Goal: Information Seeking & Learning: Learn about a topic

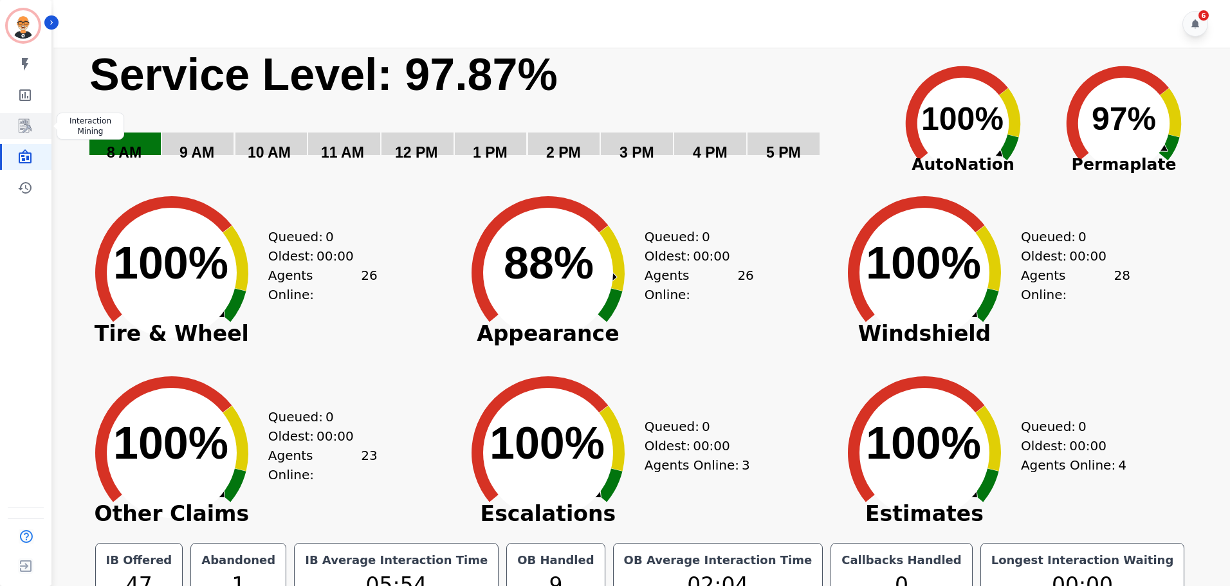
click at [23, 120] on icon "Sidebar" at bounding box center [24, 125] width 15 height 15
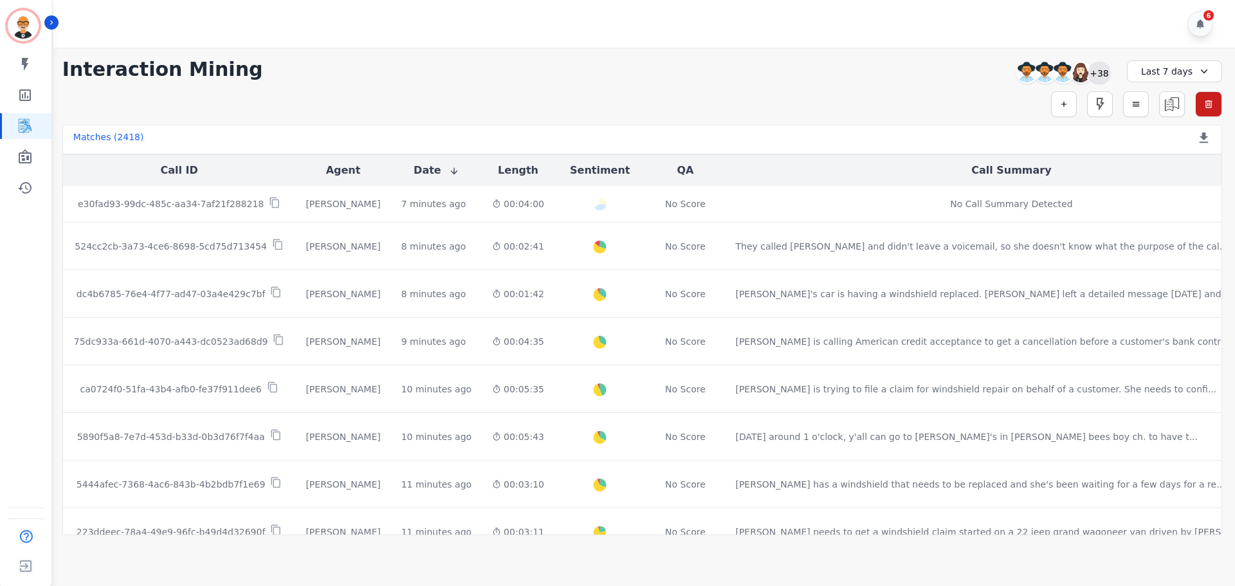
click at [1103, 74] on div "+38" at bounding box center [1100, 73] width 22 height 22
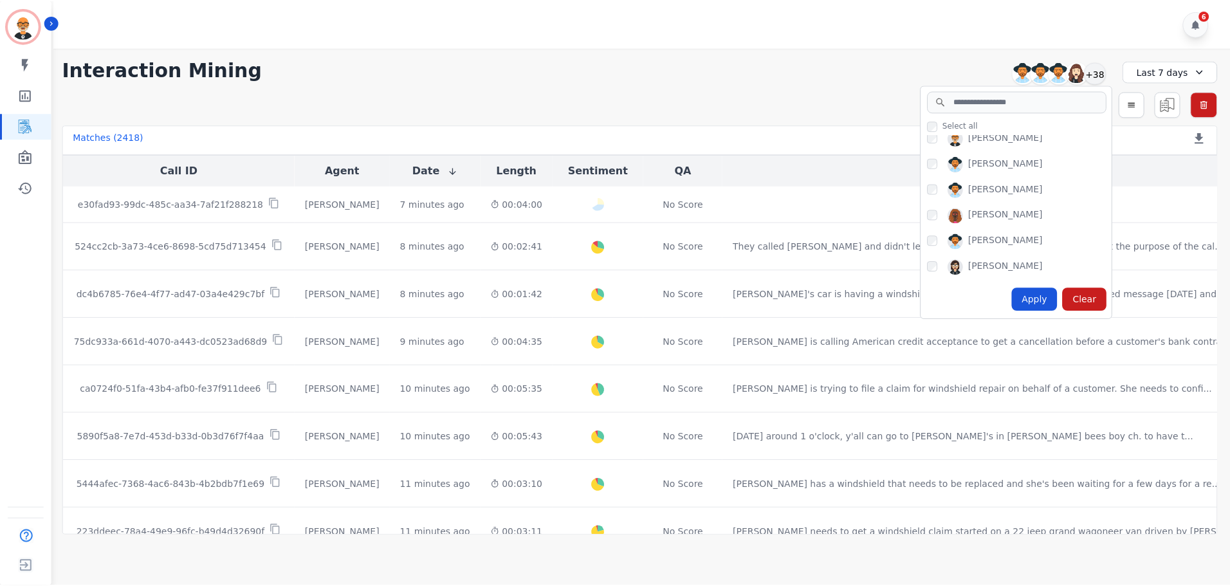
scroll to position [871, 0]
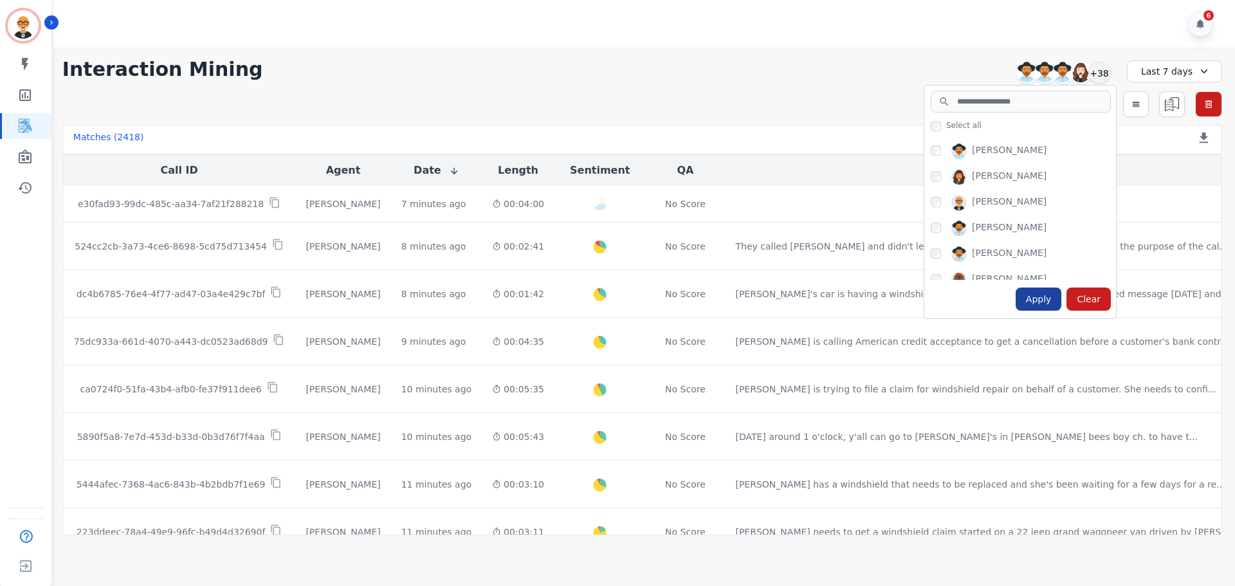
click at [1044, 299] on div "Apply" at bounding box center [1039, 299] width 46 height 23
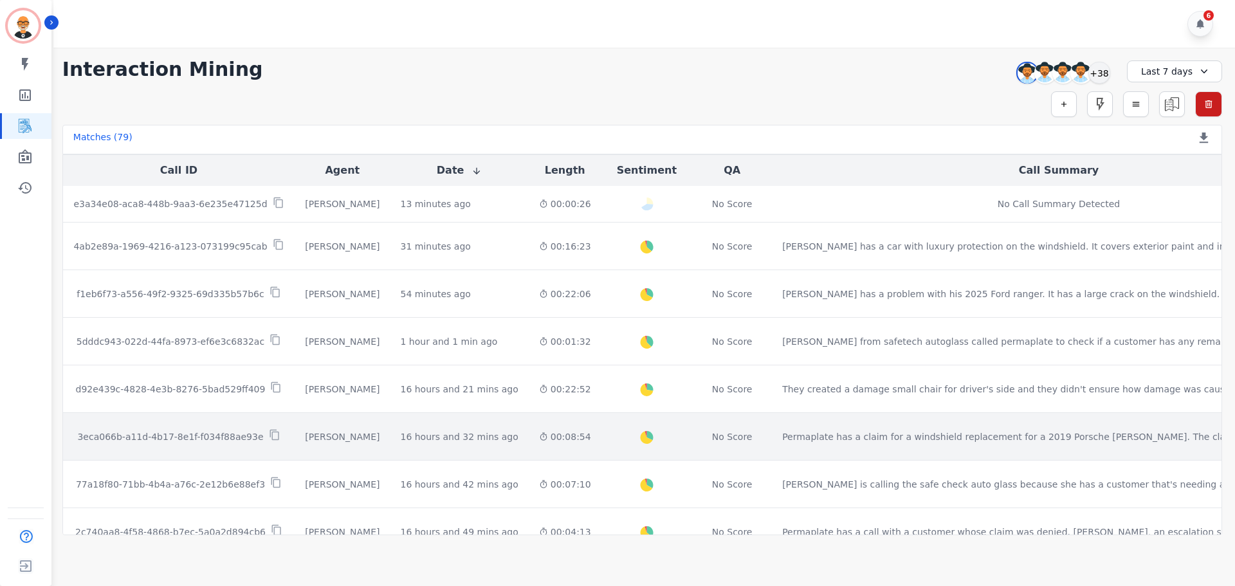
click at [219, 436] on p "3eca066b-a11d-4b17-8e1f-f034f88ae93e" at bounding box center [170, 436] width 186 height 13
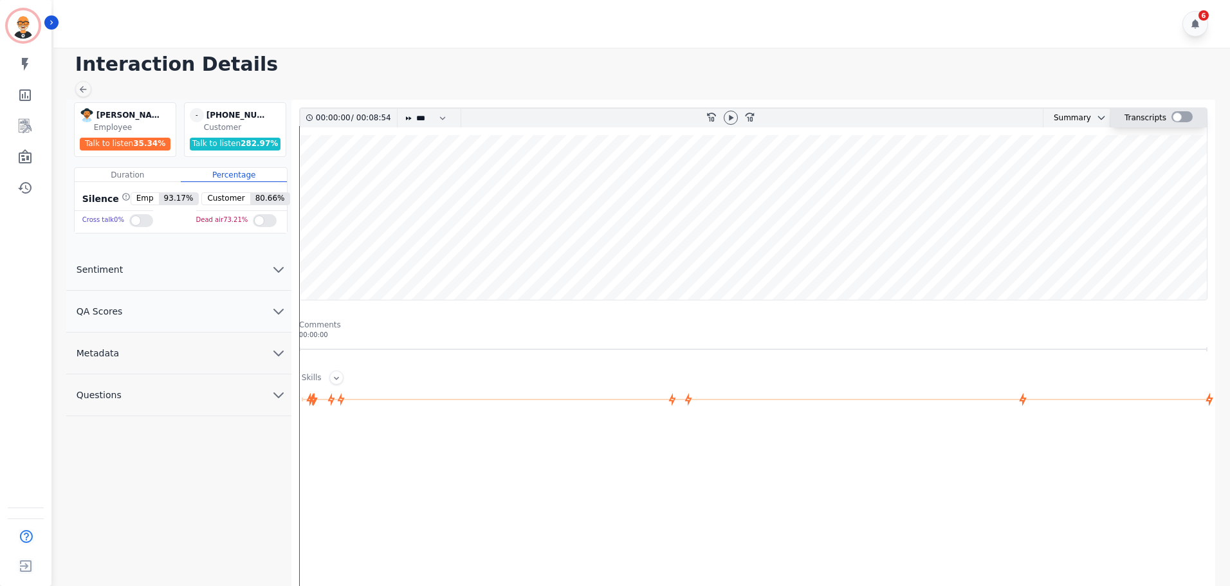
click at [1179, 117] on div at bounding box center [1182, 116] width 21 height 11
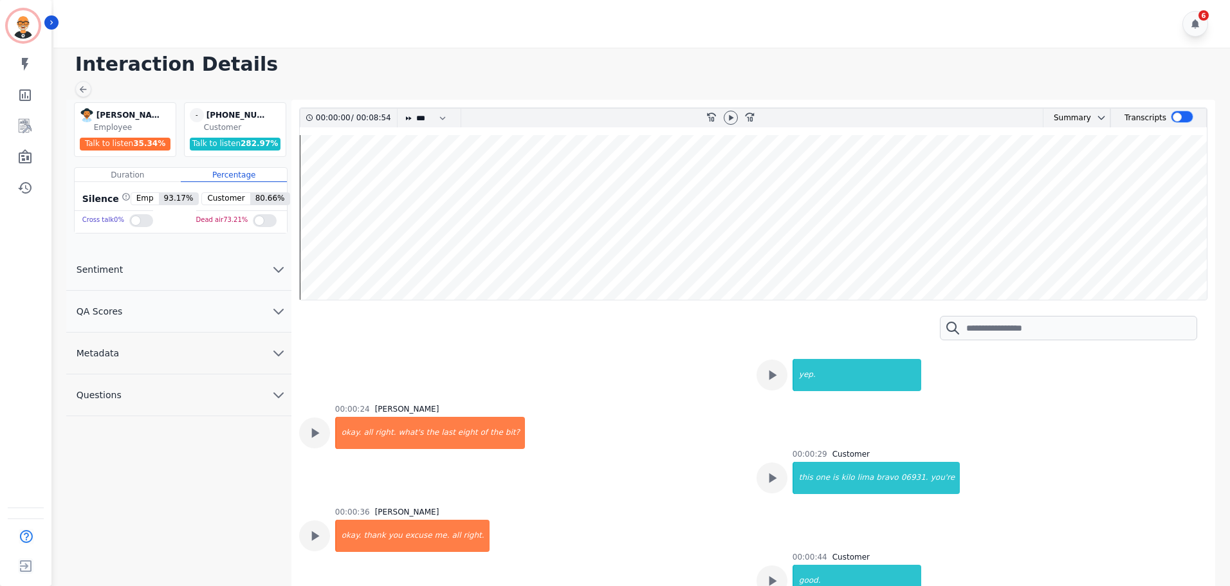
scroll to position [386, 0]
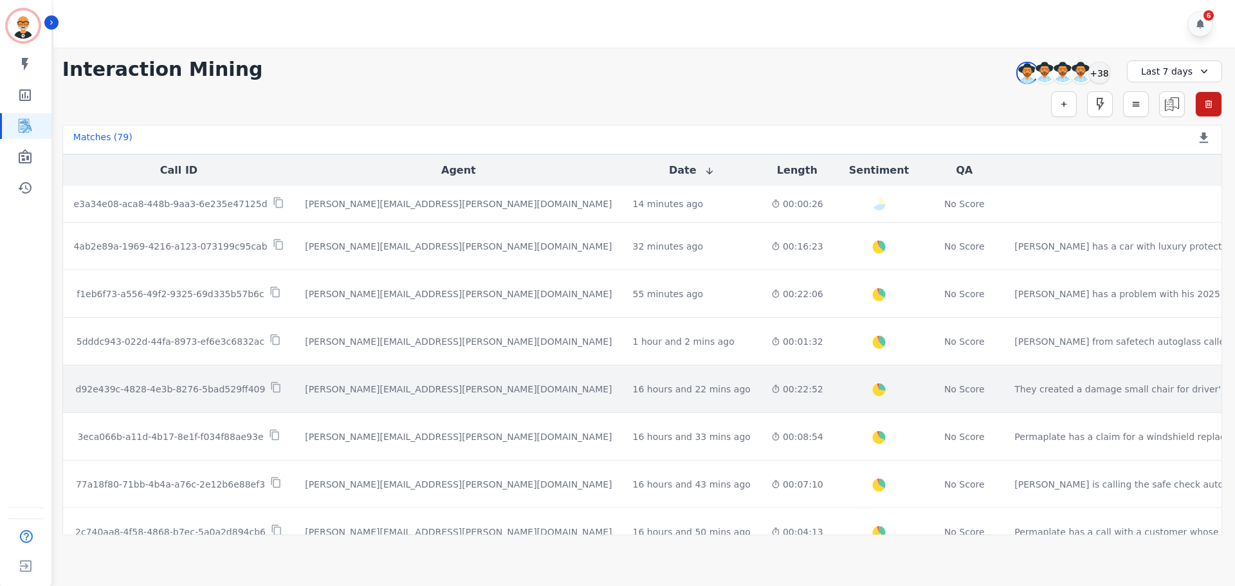
click at [185, 388] on p "d92e439c-4828-4e3b-8276-5bad529ff409" at bounding box center [171, 389] width 190 height 13
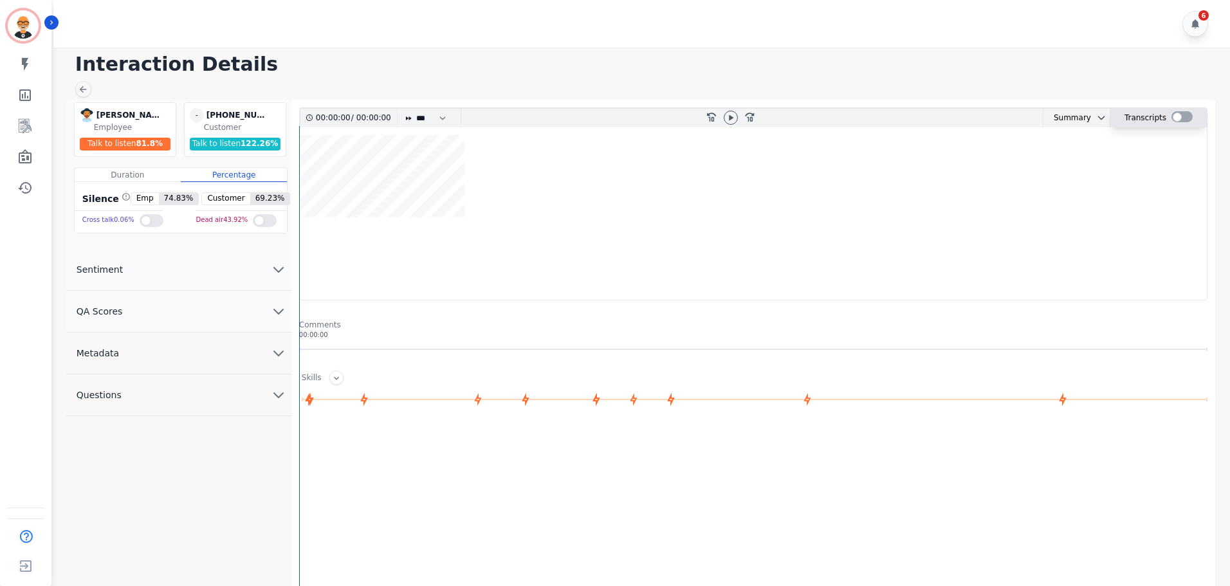
click at [1179, 116] on div at bounding box center [1182, 116] width 21 height 11
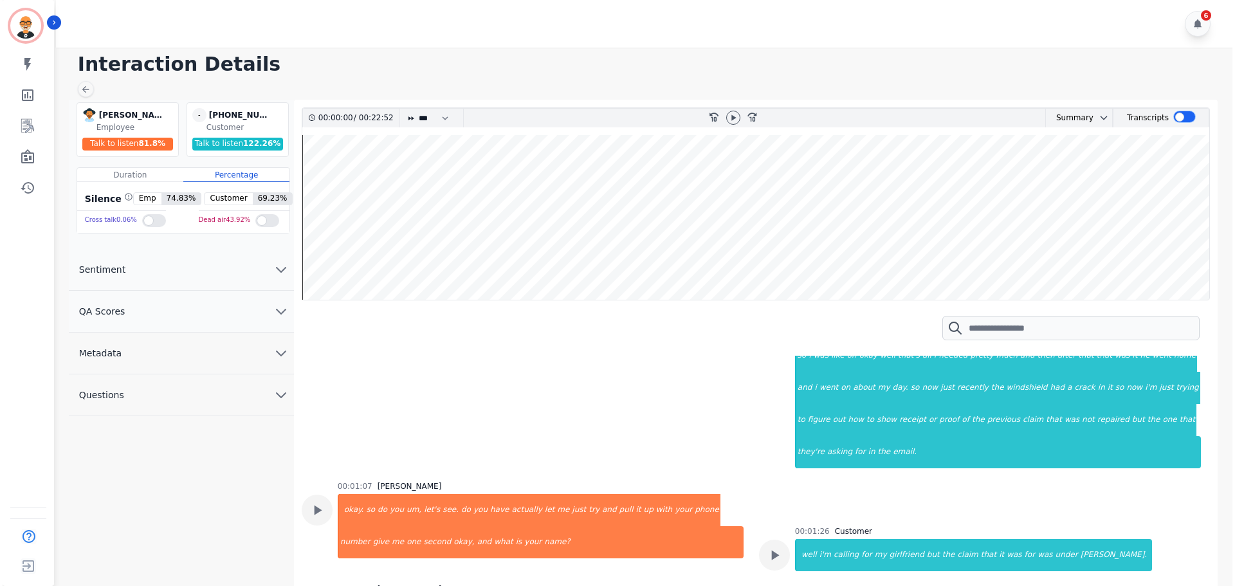
scroll to position [322, 0]
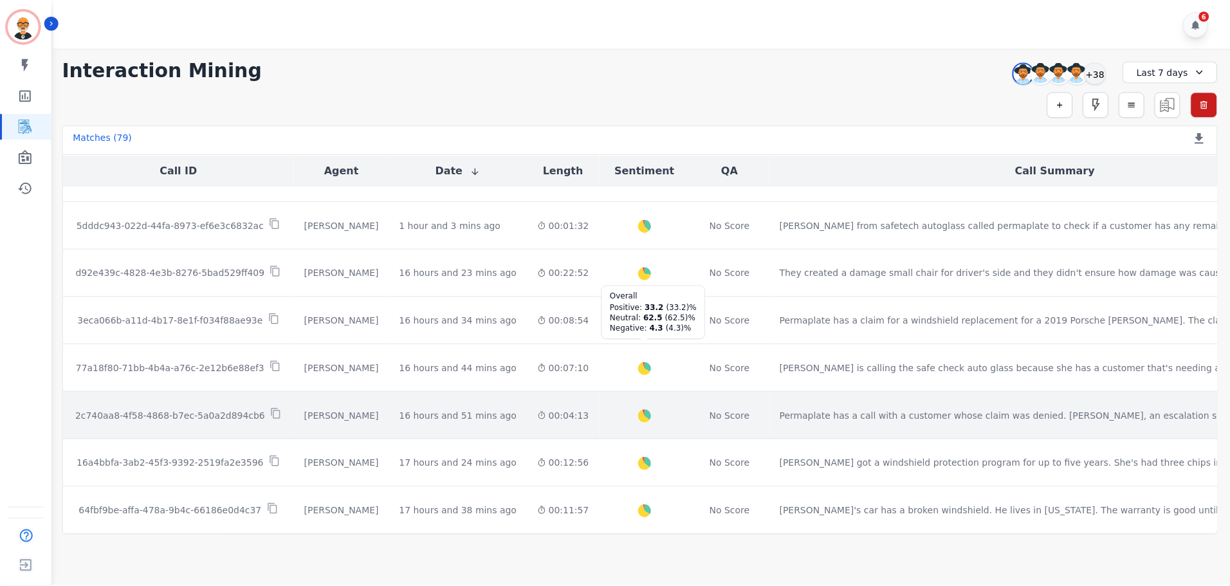
scroll to position [129, 0]
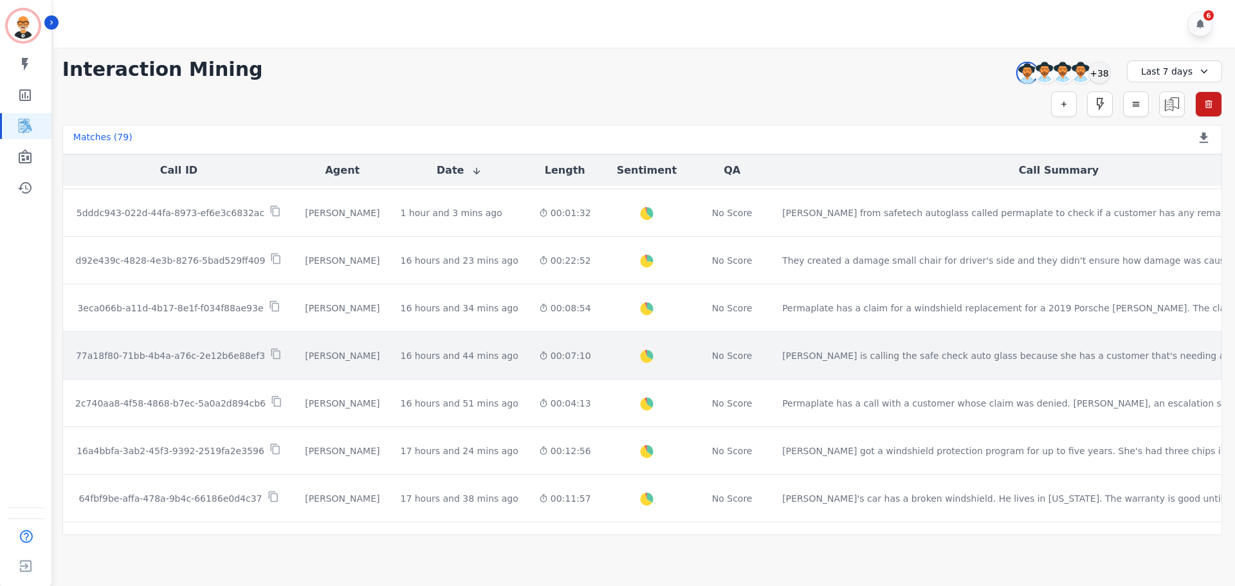
click at [196, 356] on p "77a18f80-71bb-4b4a-a76c-2e12b6e88ef3" at bounding box center [170, 355] width 189 height 13
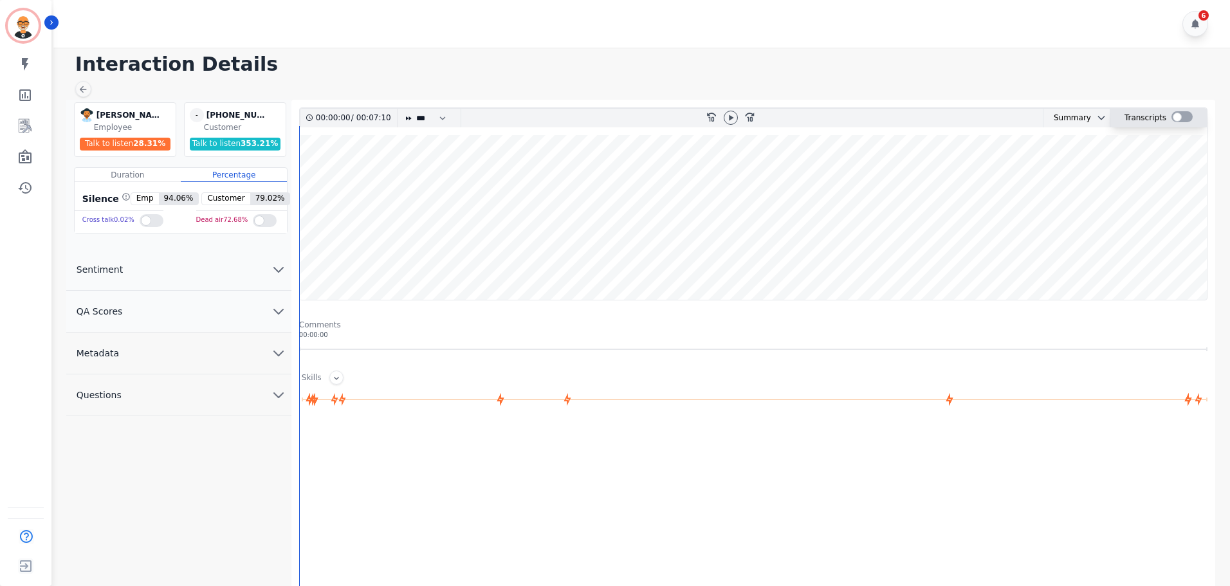
click at [1174, 118] on div at bounding box center [1182, 116] width 21 height 11
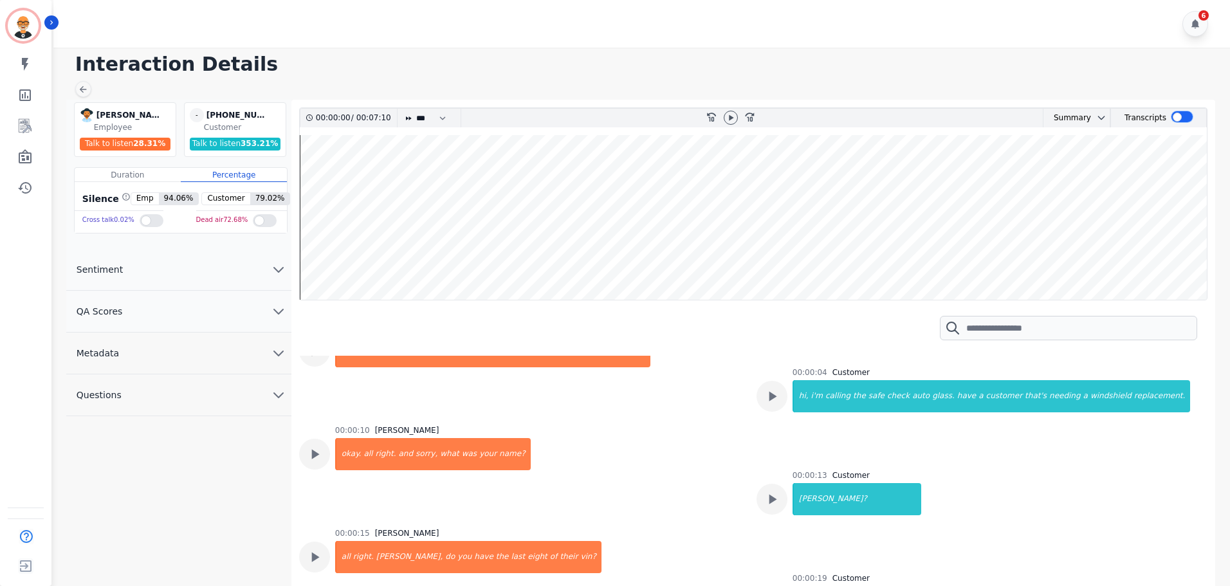
scroll to position [129, 0]
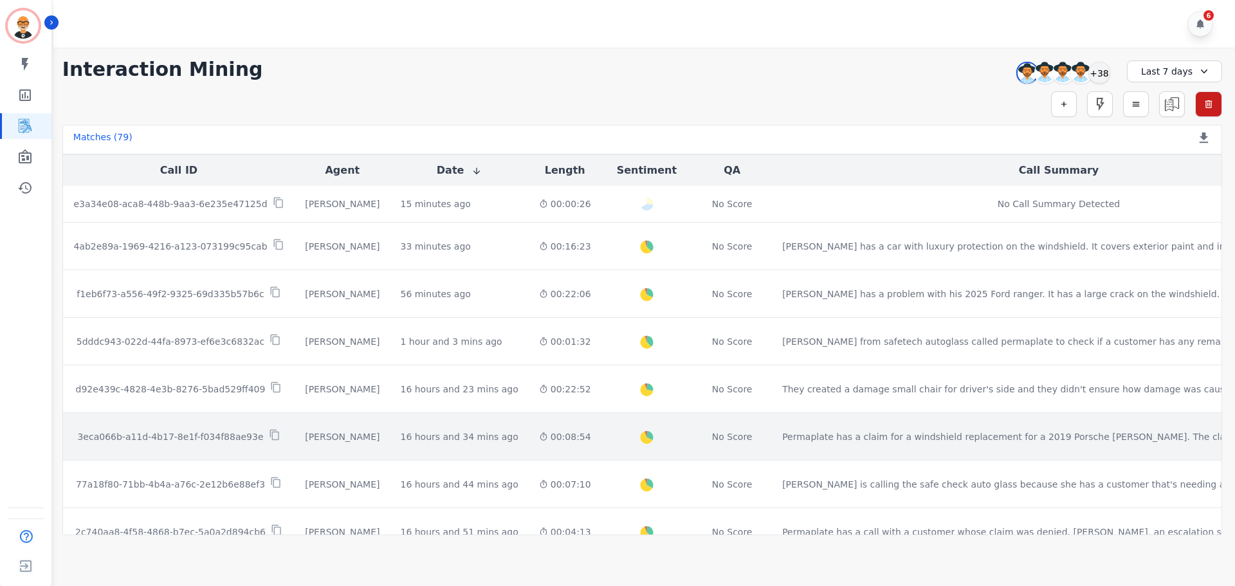
click at [190, 438] on p "3eca066b-a11d-4b17-8e1f-f034f88ae93e" at bounding box center [170, 436] width 186 height 13
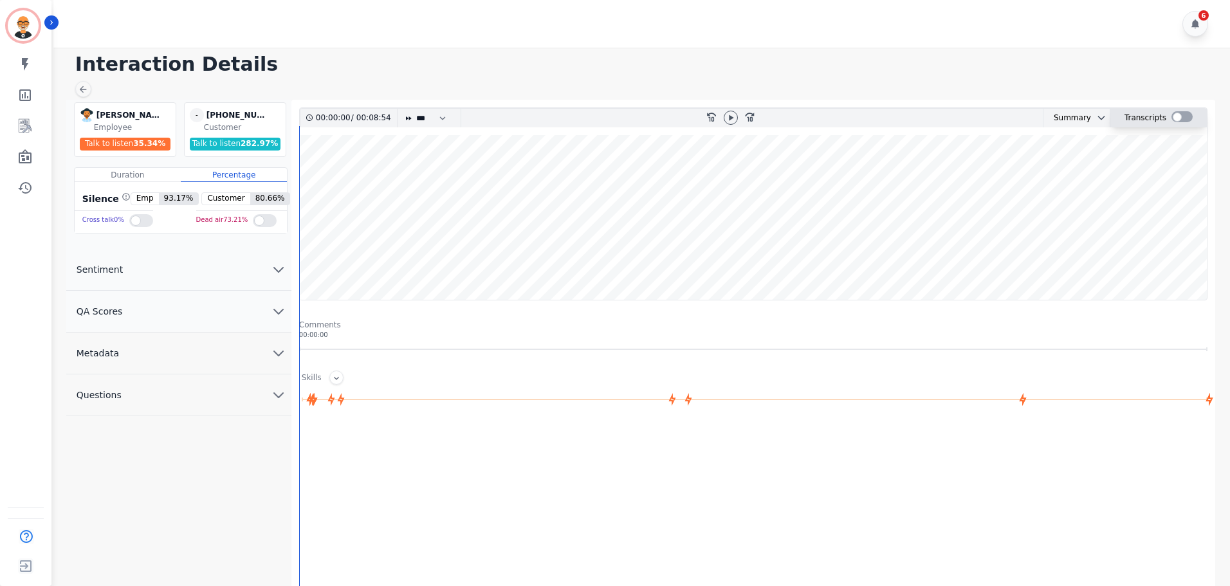
click at [1181, 116] on div at bounding box center [1182, 116] width 21 height 11
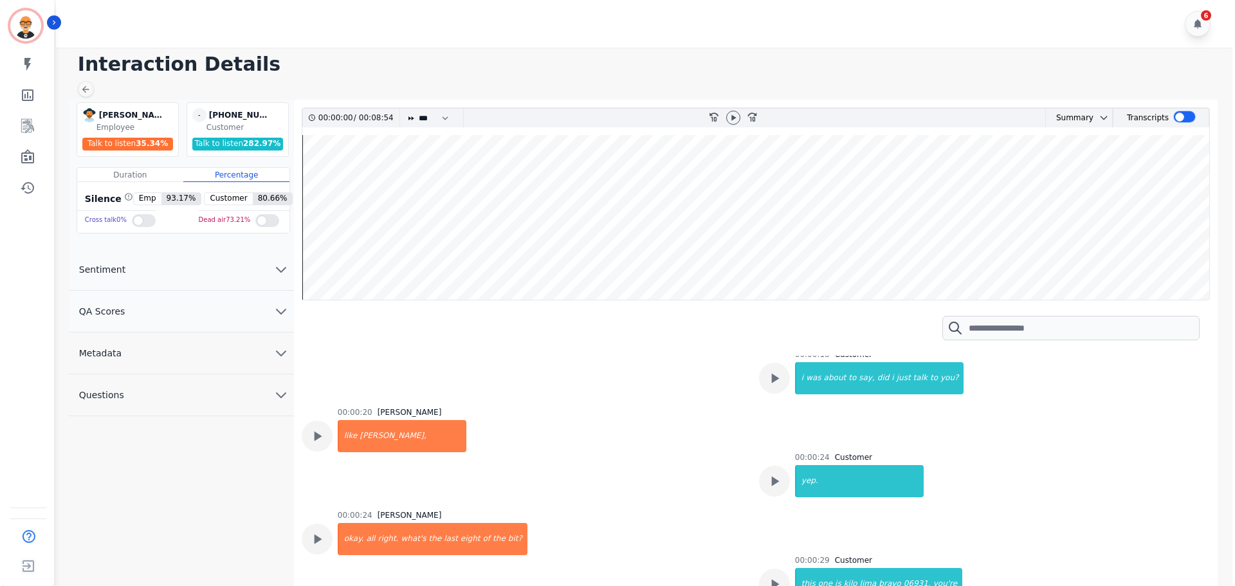
scroll to position [322, 0]
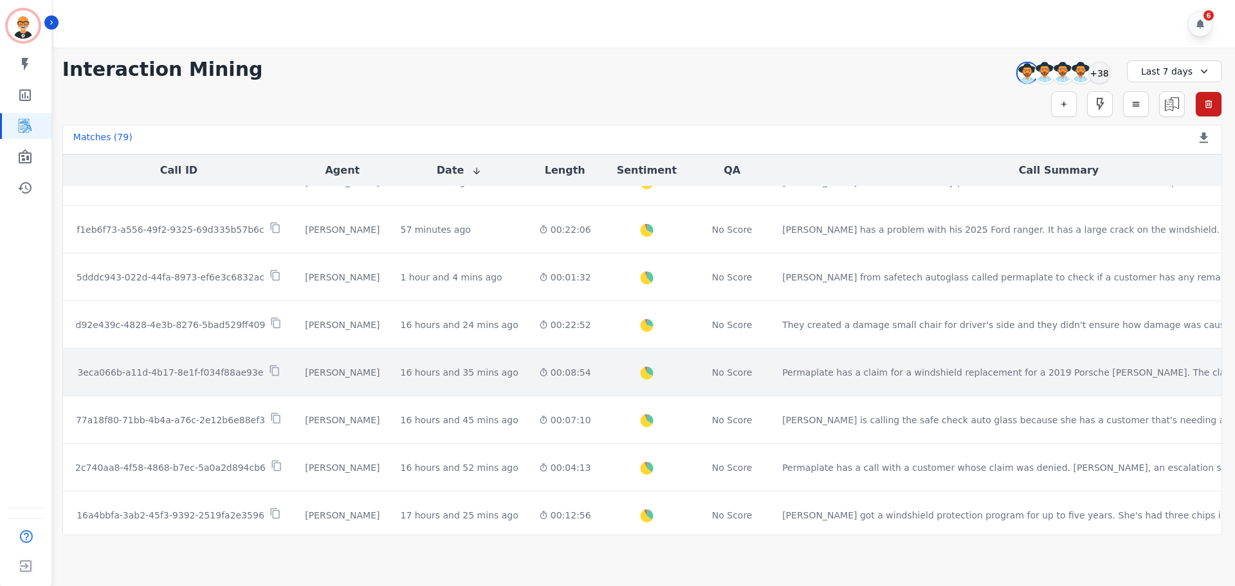
scroll to position [129, 0]
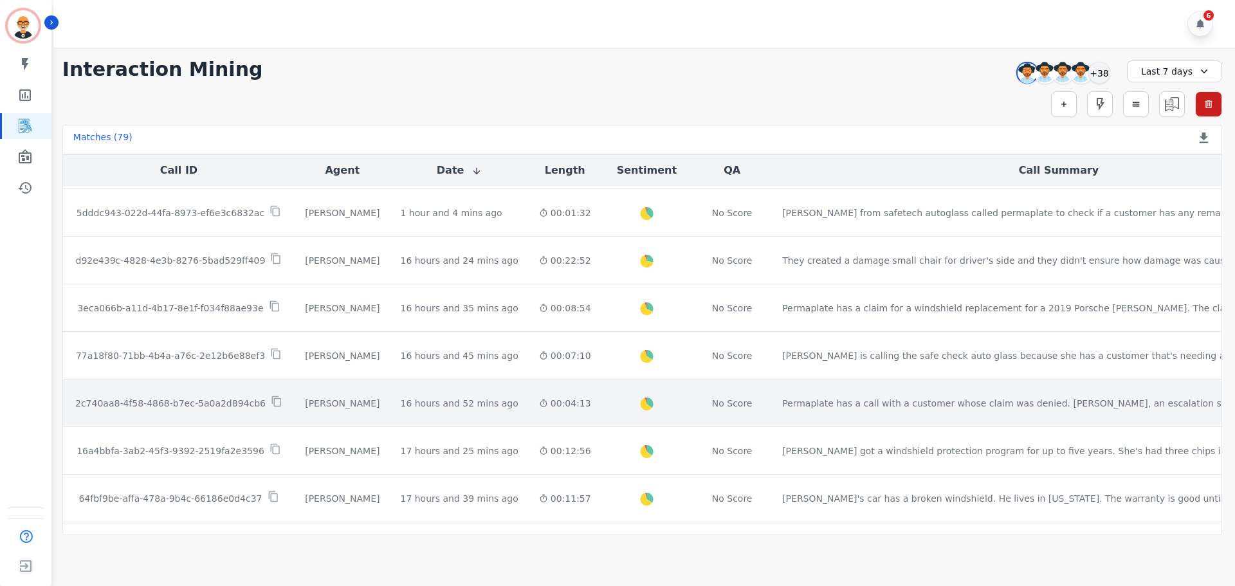
click at [223, 403] on p "2c740aa8-4f58-4868-b7ec-5a0a2d894cb6" at bounding box center [170, 403] width 190 height 13
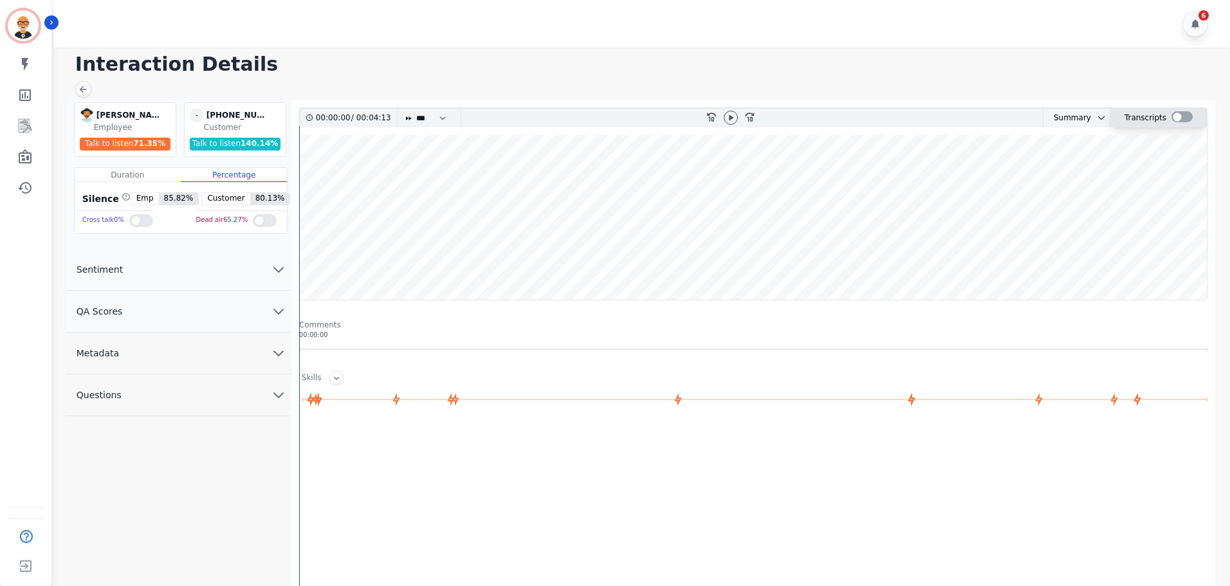
click at [1179, 117] on div at bounding box center [1182, 116] width 21 height 11
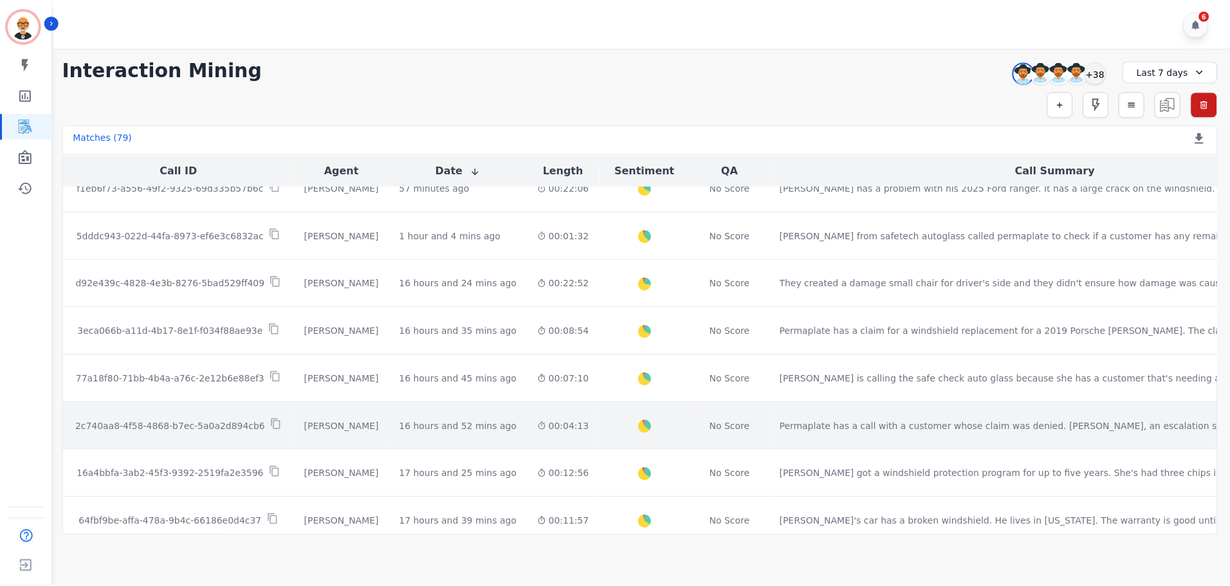
scroll to position [129, 0]
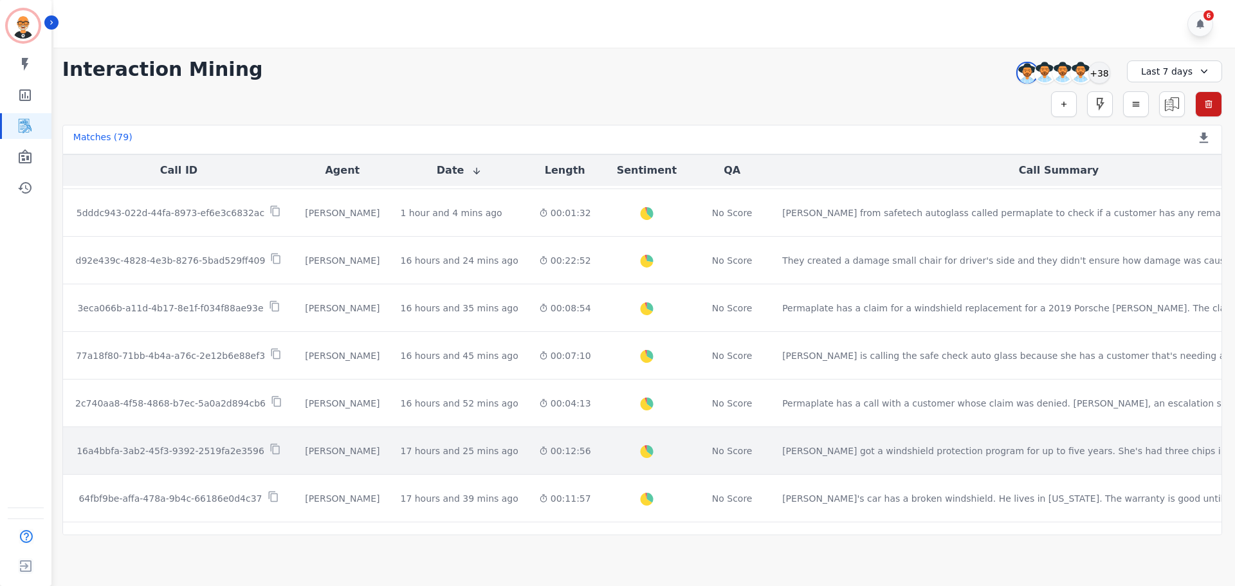
click at [213, 450] on p "16a4bbfa-3ab2-45f3-9392-2519fa2e3596" at bounding box center [171, 451] width 188 height 13
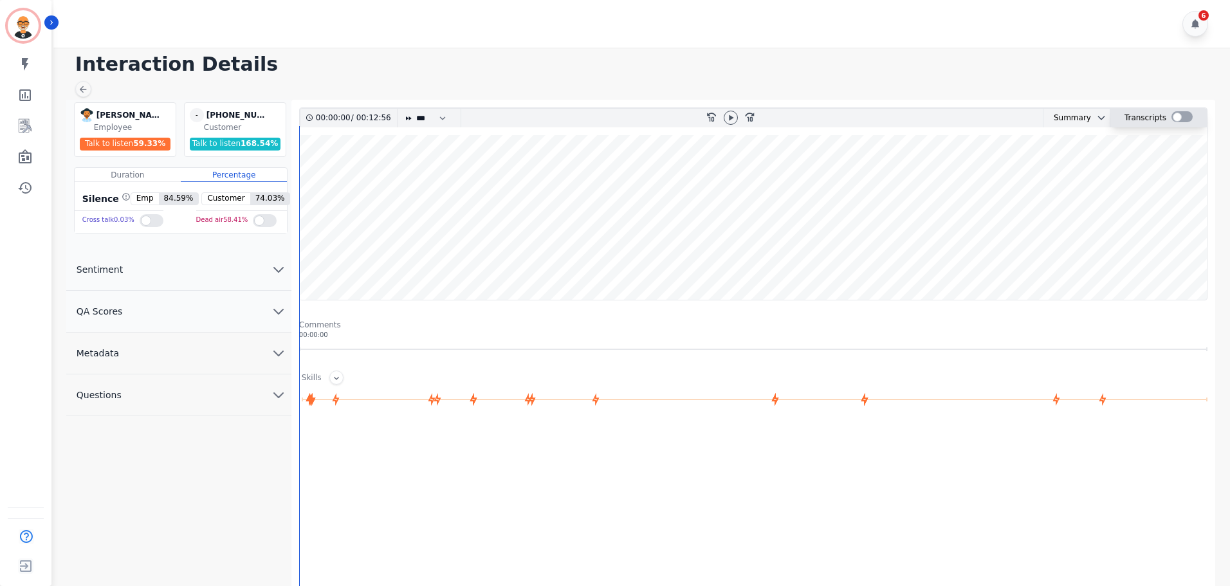
click at [1184, 117] on div at bounding box center [1182, 116] width 21 height 11
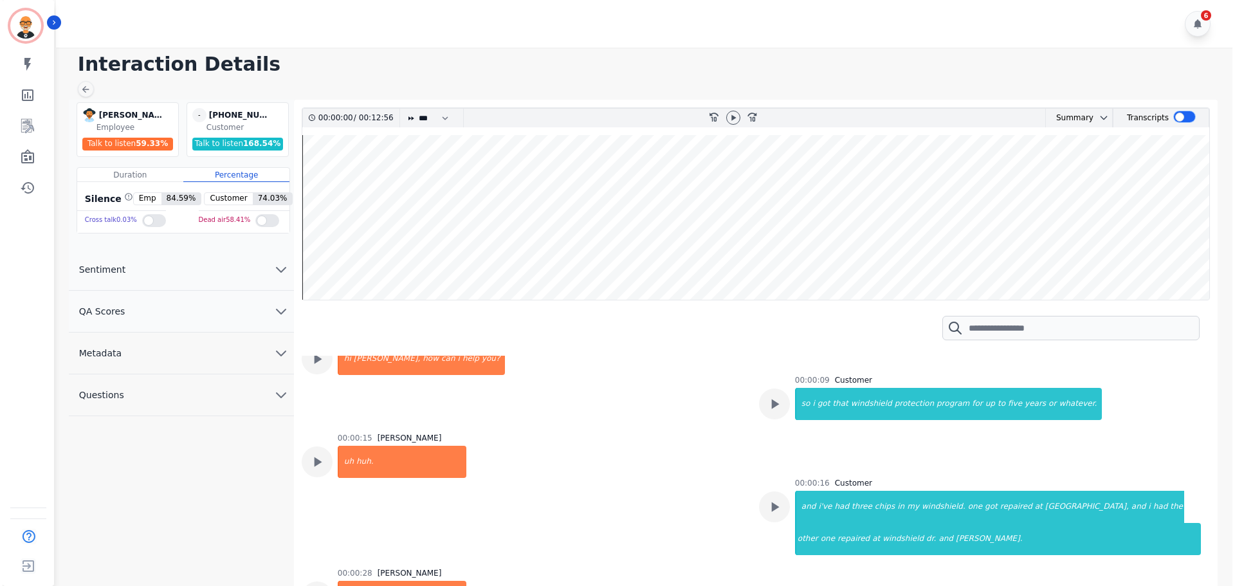
scroll to position [193, 0]
